Goal: Task Accomplishment & Management: Complete application form

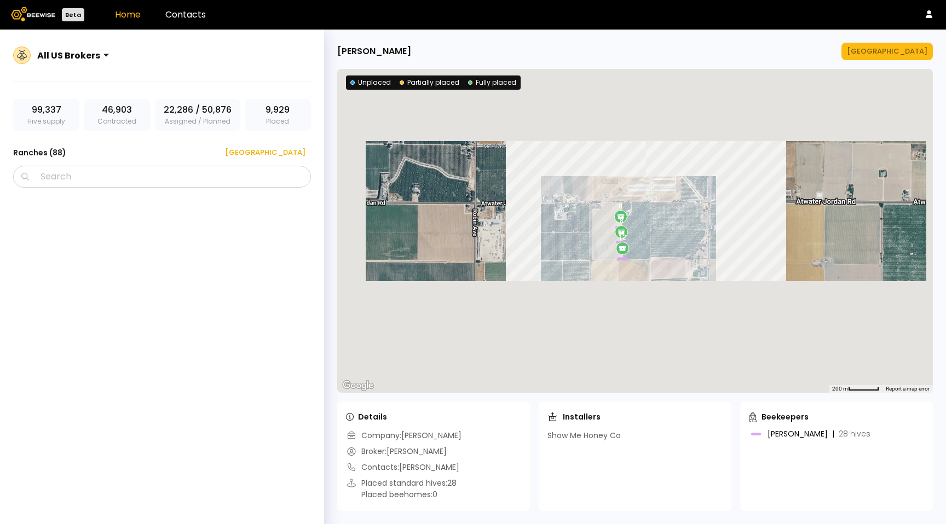
scroll to position [1112, 0]
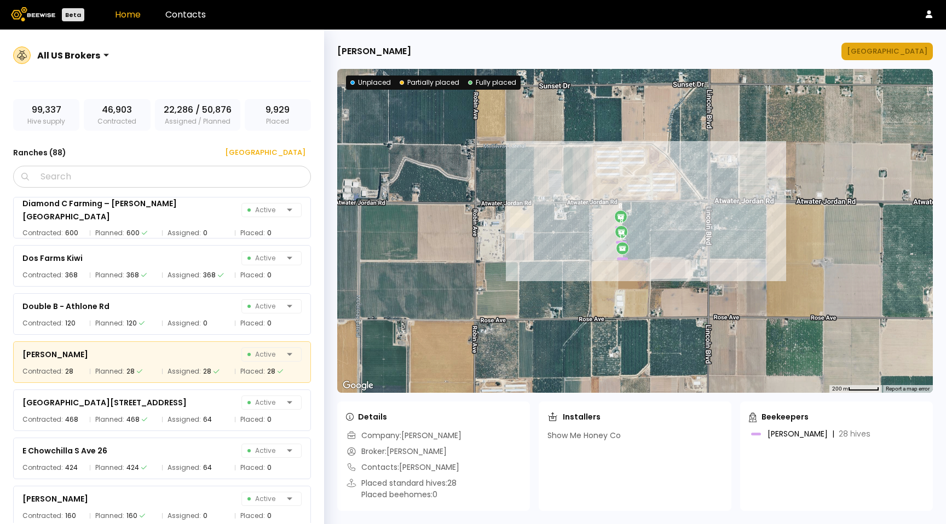
click at [910, 44] on button "[GEOGRAPHIC_DATA]" at bounding box center [886, 52] width 91 height 18
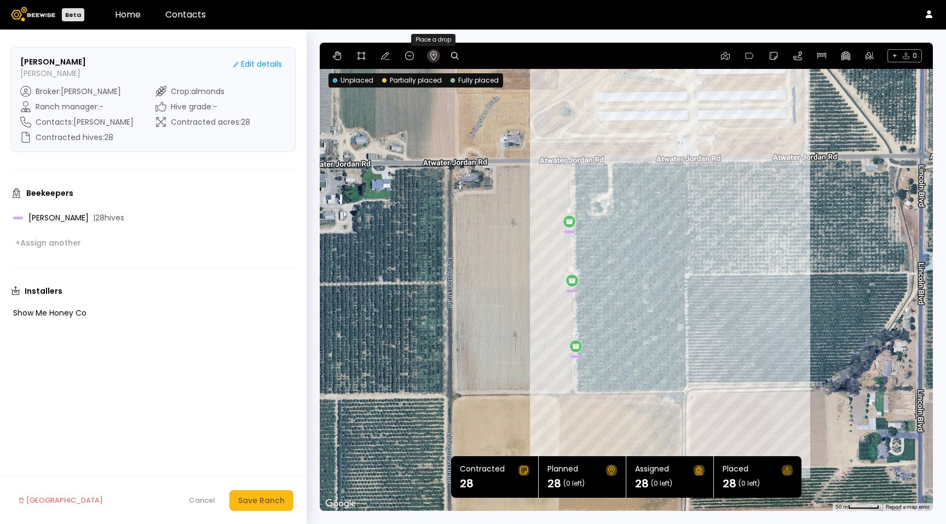
click at [429, 52] on icon at bounding box center [433, 55] width 9 height 9
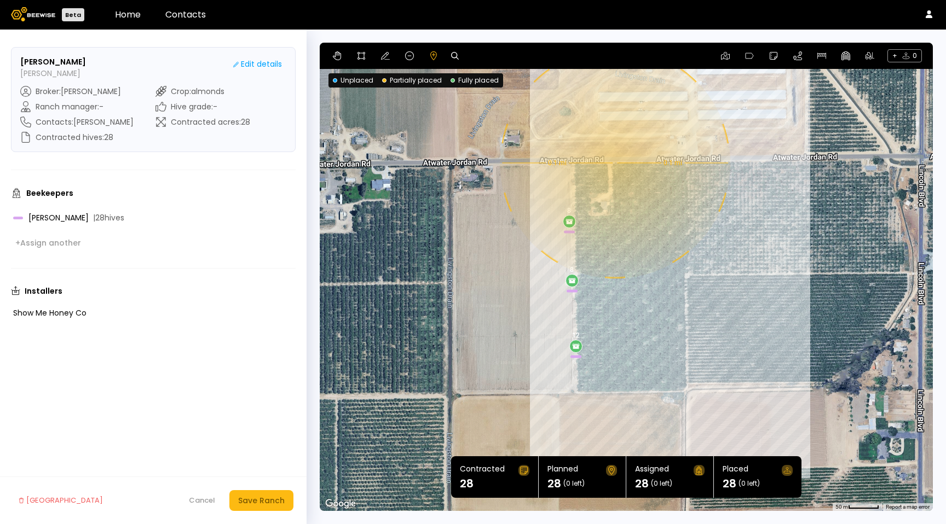
click at [613, 163] on div "8 8 12 0.1 mi 0.1 mi" at bounding box center [626, 277] width 613 height 468
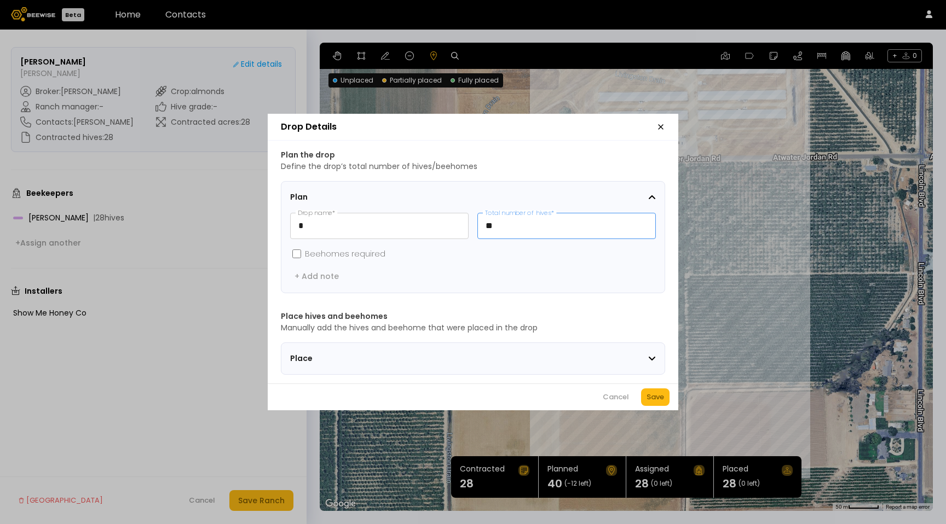
click at [539, 220] on input "**" at bounding box center [566, 225] width 177 height 25
type input "*"
click at [551, 267] on div "Plan * Drop name * Total number of hives * Beehomes required + Add note" at bounding box center [473, 237] width 366 height 94
click at [651, 401] on div "Save" at bounding box center [655, 397] width 18 height 11
click at [664, 123] on icon "button" at bounding box center [660, 127] width 9 height 9
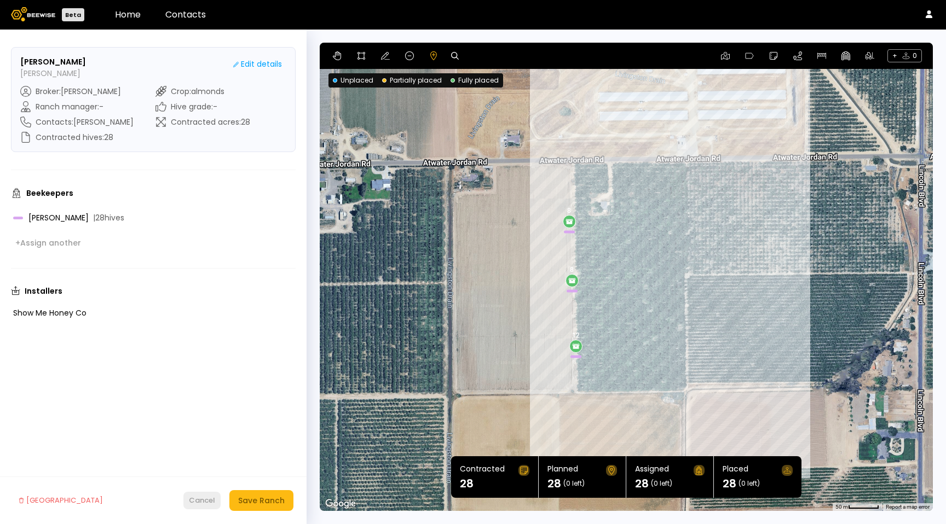
click at [205, 495] on button "Cancel" at bounding box center [201, 501] width 37 height 18
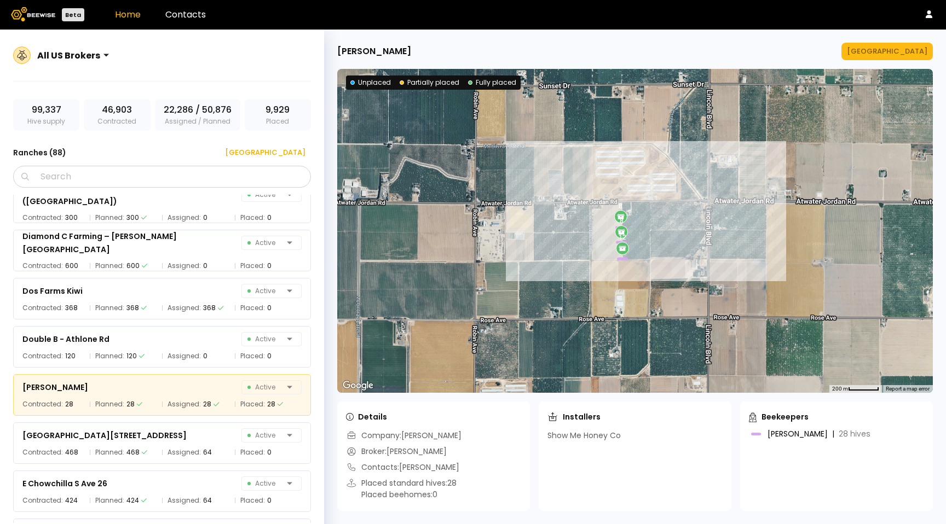
scroll to position [1079, 0]
